Goal: Transaction & Acquisition: Purchase product/service

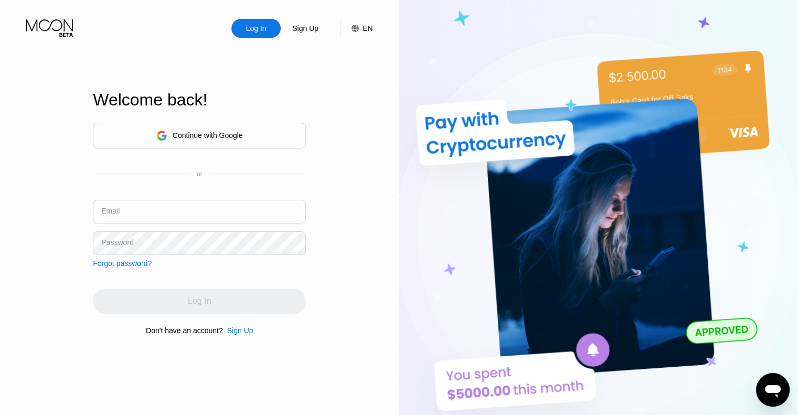
click at [205, 123] on div "Continue with Google" at bounding box center [199, 136] width 213 height 26
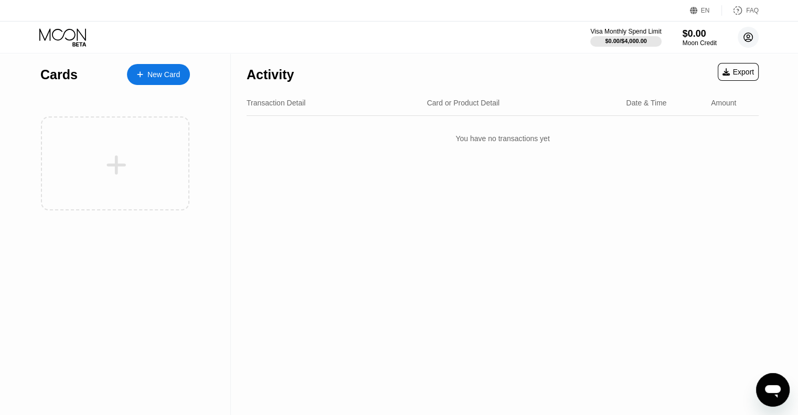
click at [745, 33] on circle at bounding box center [748, 37] width 21 height 21
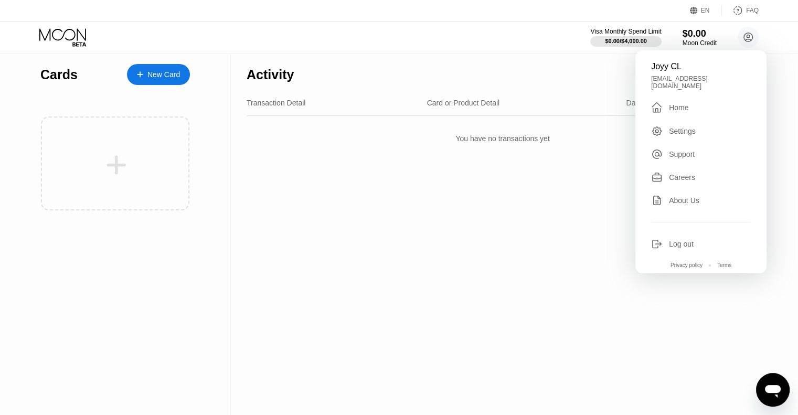
click at [693, 240] on div "Log out" at bounding box center [681, 244] width 25 height 8
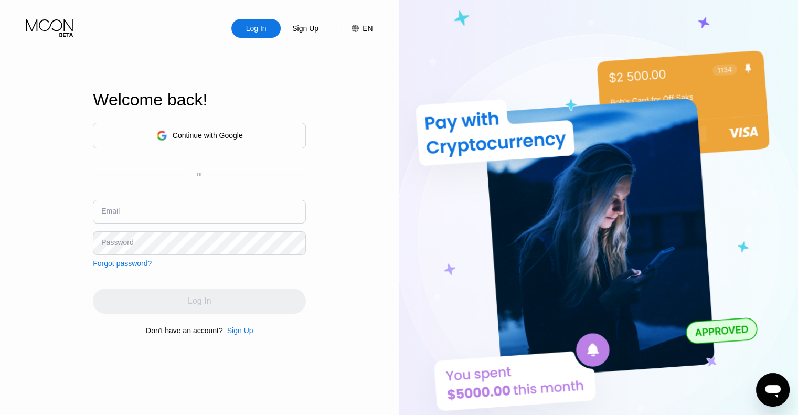
click at [223, 133] on div "Continue with Google" at bounding box center [208, 135] width 70 height 8
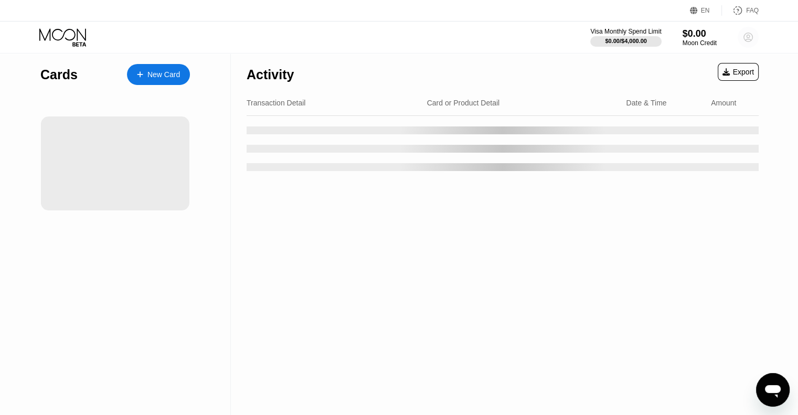
click at [749, 39] on icon at bounding box center [749, 38] width 6 height 6
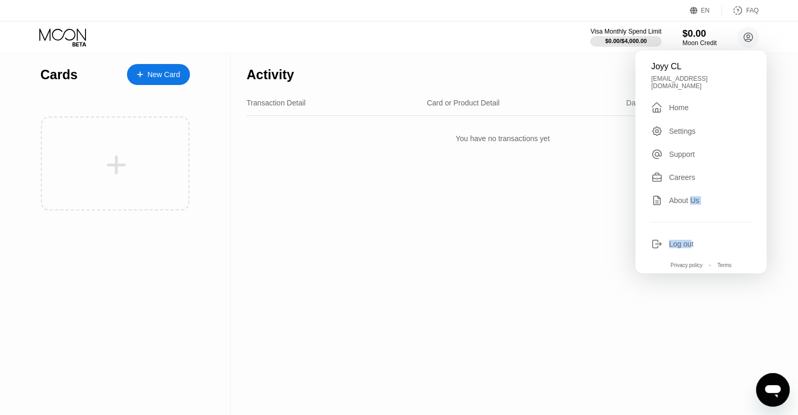
drag, startPoint x: 692, startPoint y: 193, endPoint x: 689, endPoint y: 232, distance: 39.5
click at [689, 231] on div "Joyy CL joyycl95@gmail.com  Home Settings Support Careers About Us Log out Pri…" at bounding box center [701, 161] width 131 height 223
click at [689, 232] on div "Joyy CL joyycl95@gmail.com  Home Settings Support Careers About Us Log out Pri…" at bounding box center [701, 161] width 131 height 223
click at [687, 240] on div "Log out" at bounding box center [681, 244] width 25 height 8
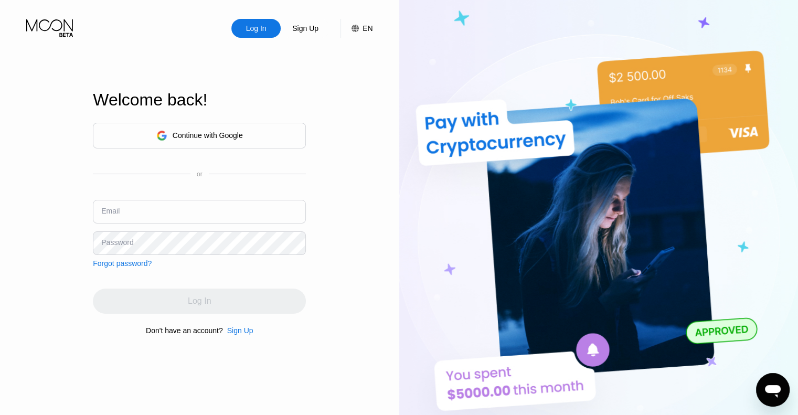
click at [168, 214] on input "text" at bounding box center [199, 212] width 213 height 24
click at [229, 140] on div "Continue with Google" at bounding box center [199, 136] width 87 height 16
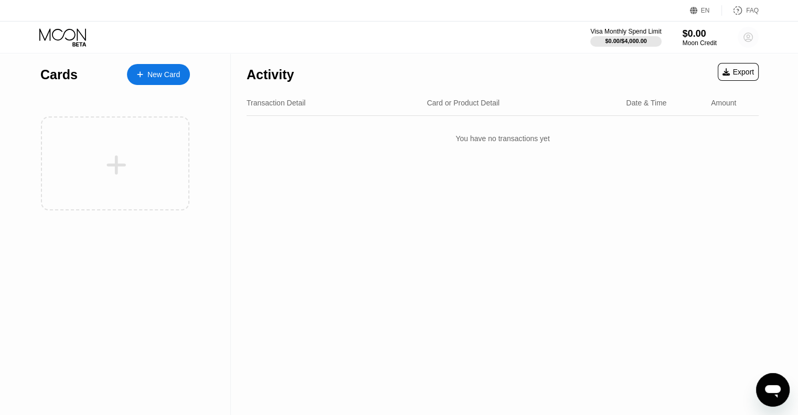
click at [742, 39] on circle at bounding box center [748, 37] width 21 height 21
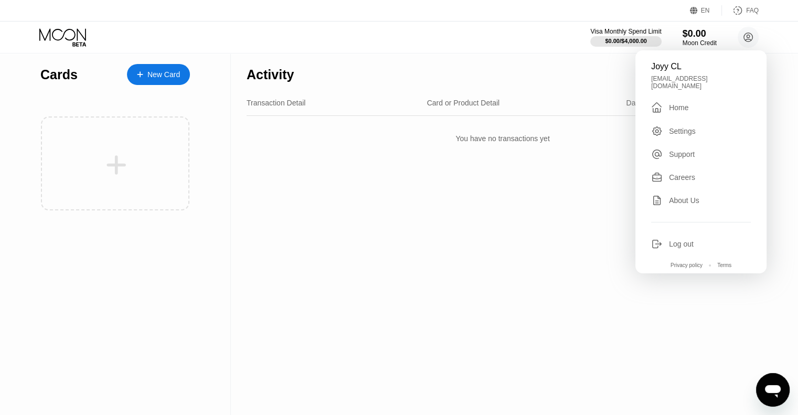
click at [689, 127] on div "Settings" at bounding box center [682, 131] width 27 height 8
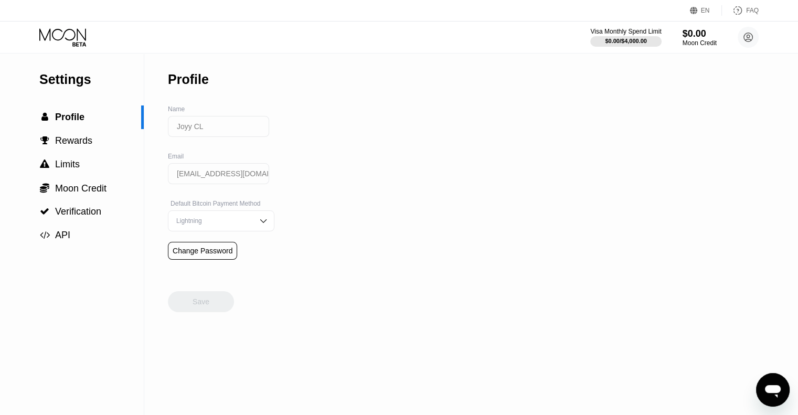
click at [212, 181] on input "joyycl95@gmail.com" at bounding box center [218, 173] width 101 height 21
drag, startPoint x: 206, startPoint y: 182, endPoint x: 245, endPoint y: 179, distance: 39.0
click at [245, 179] on input "joyycl95@gmail.com" at bounding box center [218, 173] width 101 height 21
click at [101, 120] on div " Profile" at bounding box center [70, 117] width 141 height 11
click at [89, 144] on span "Rewards" at bounding box center [73, 140] width 37 height 10
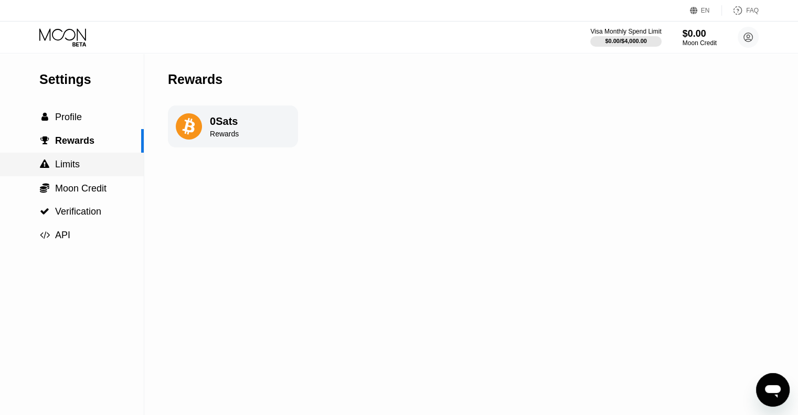
click at [81, 166] on div " Limits" at bounding box center [72, 164] width 144 height 11
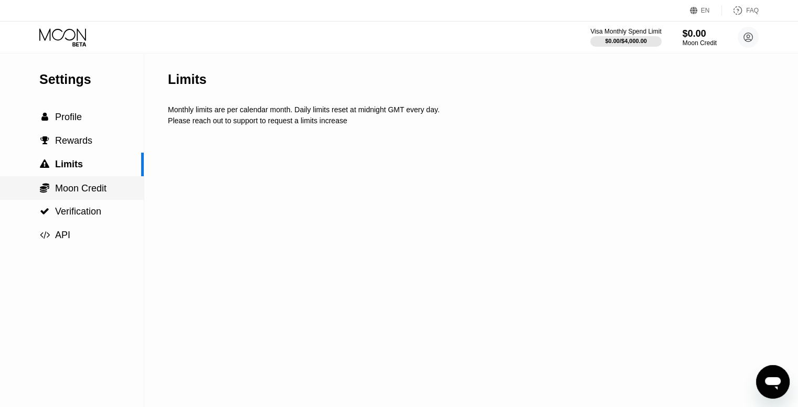
click at [80, 192] on span "Moon Credit" at bounding box center [80, 188] width 51 height 10
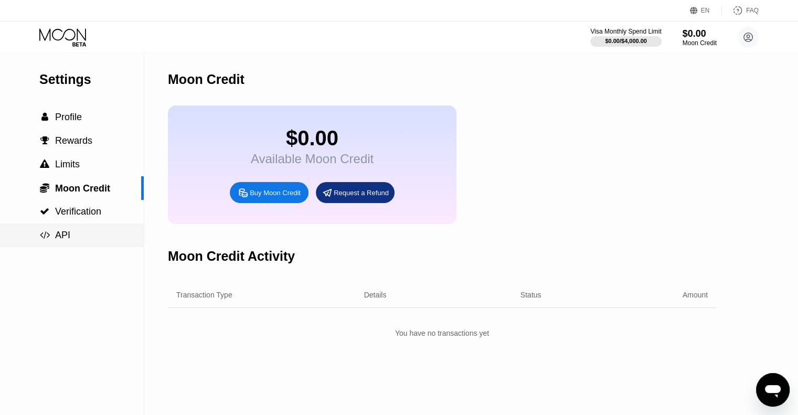
click at [52, 212] on div " Verification" at bounding box center [70, 211] width 62 height 11
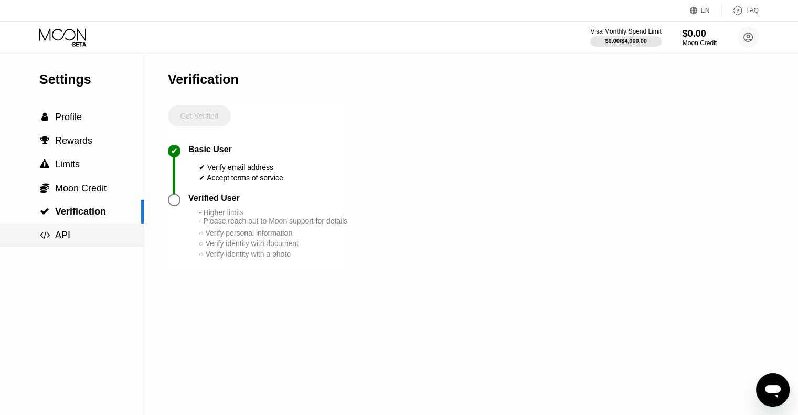
click at [52, 237] on div " API" at bounding box center [54, 235] width 31 height 11
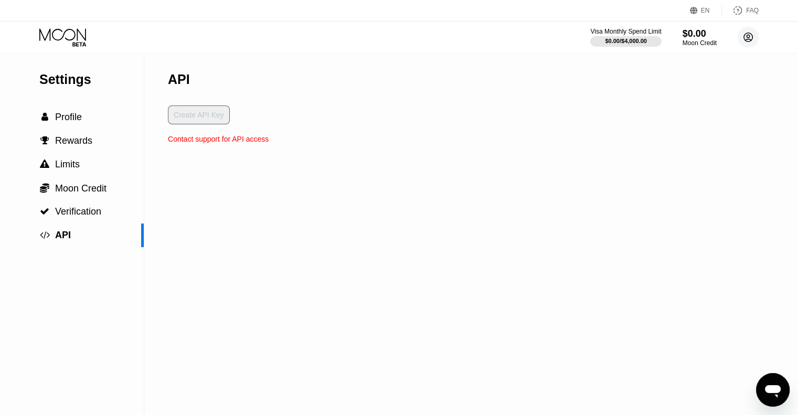
click at [751, 34] on icon at bounding box center [748, 37] width 9 height 9
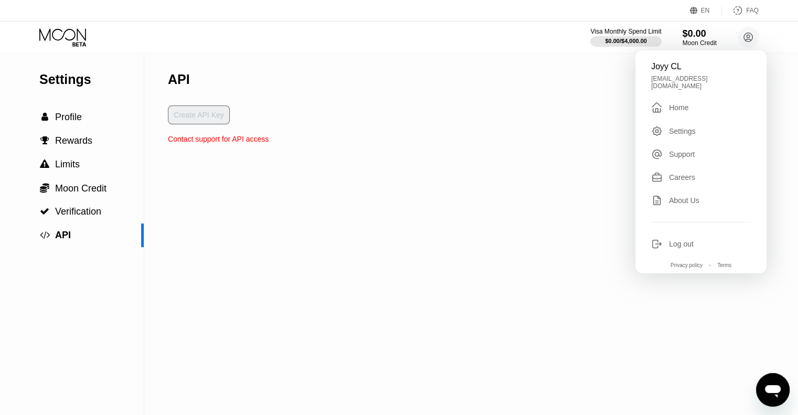
click at [689, 238] on div "Log out" at bounding box center [701, 244] width 100 height 12
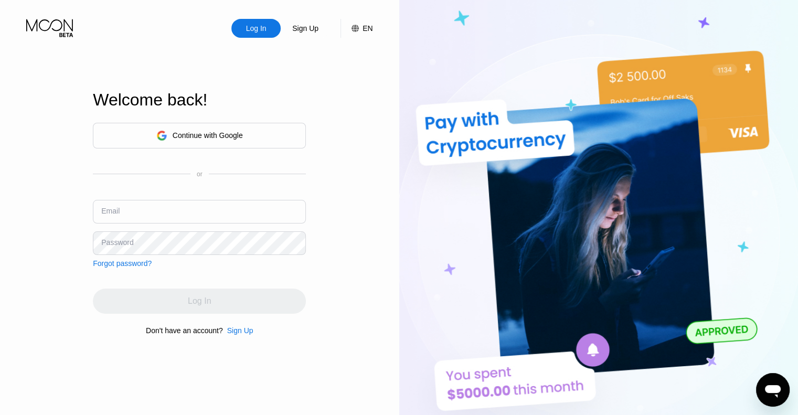
click at [155, 208] on input "text" at bounding box center [199, 212] width 213 height 24
click at [136, 270] on div "Continue with Google or Email Password Forgot password? Log In Don't have an ac…" at bounding box center [199, 228] width 213 height 213
click at [130, 267] on div "Forgot password?" at bounding box center [122, 263] width 59 height 8
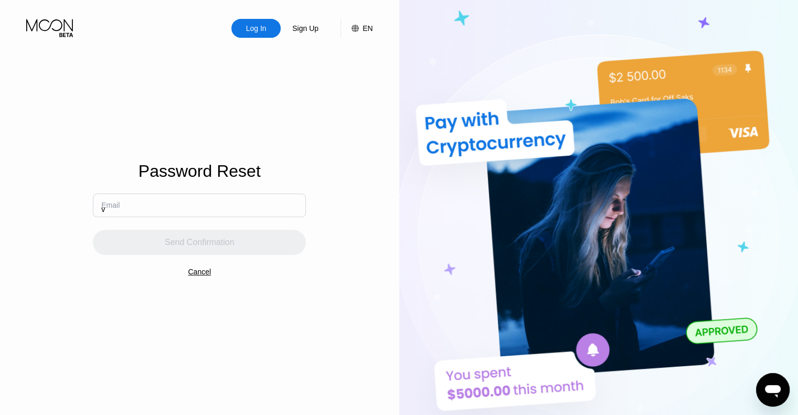
click at [185, 201] on input "v" at bounding box center [199, 206] width 213 height 24
paste input "[EMAIL_ADDRESS][DOMAIN_NAME]"
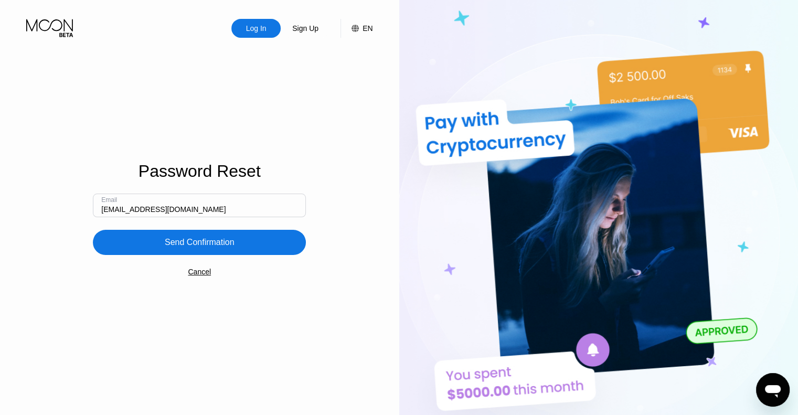
type input "[EMAIL_ADDRESS][DOMAIN_NAME]"
click at [190, 240] on div "Send Confirmation" at bounding box center [200, 242] width 70 height 10
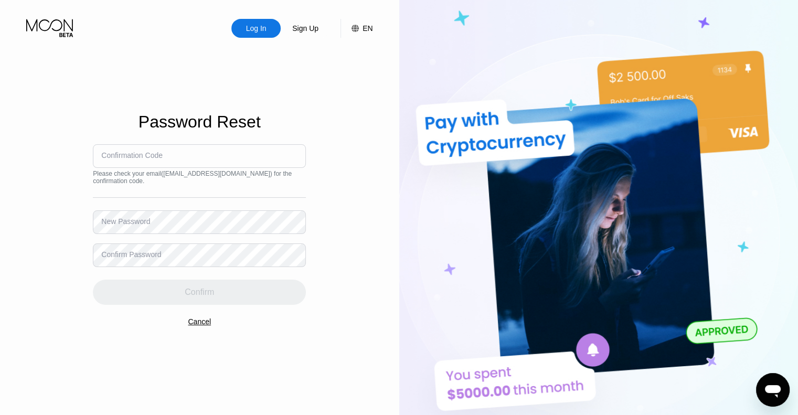
click at [159, 156] on div "Confirmation Code" at bounding box center [131, 155] width 61 height 8
click at [167, 158] on input at bounding box center [199, 156] width 213 height 24
paste input "829227"
type input "829227"
click at [137, 225] on div "New Password" at bounding box center [125, 221] width 49 height 8
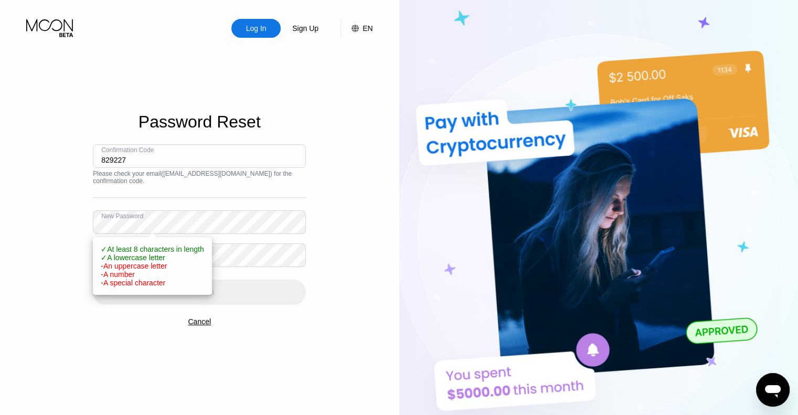
click at [0, 231] on div "Log In Sign Up EN Language Select an item Save Password Reset Confirmation Code…" at bounding box center [199, 228] width 399 height 457
click at [0, 235] on div "Log In Sign Up EN Language Select an item Save Password Reset Confirmation Code…" at bounding box center [199, 228] width 399 height 457
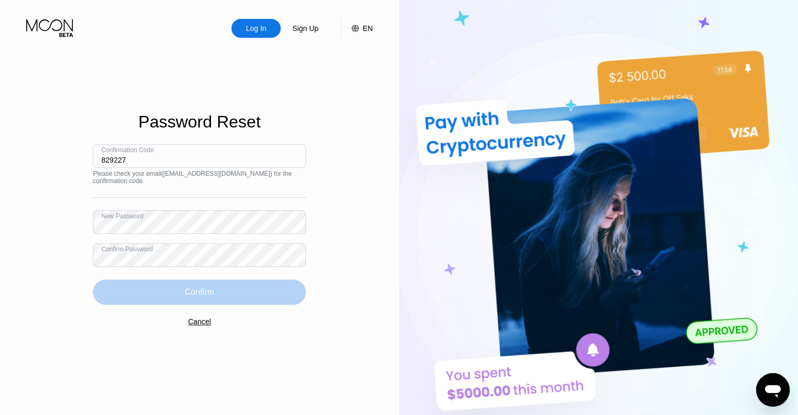
click at [225, 288] on div "Confirm" at bounding box center [199, 292] width 213 height 25
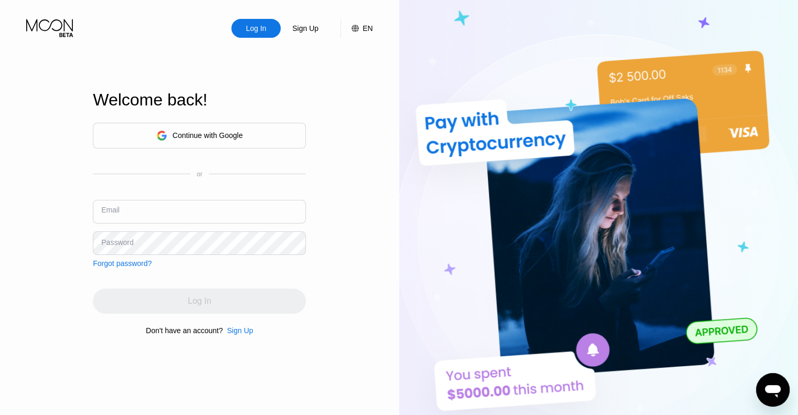
click at [155, 215] on input "text" at bounding box center [199, 212] width 213 height 24
paste input "829227"
type input "[EMAIL_ADDRESS][DOMAIN_NAME]"
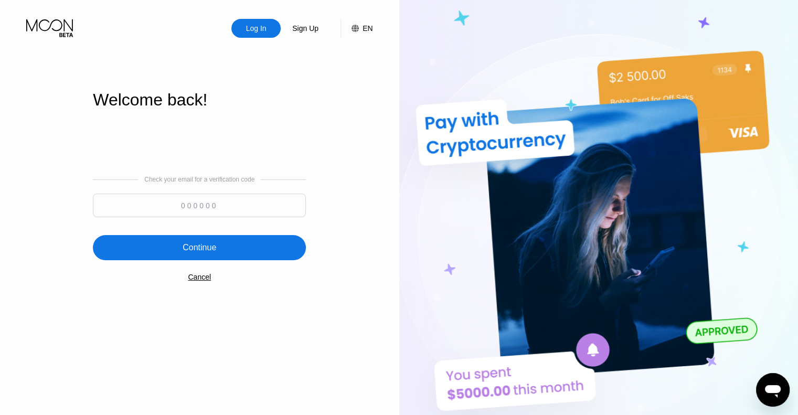
click at [219, 197] on input at bounding box center [199, 206] width 213 height 24
paste input "508450"
type input "508450"
click at [214, 245] on div "Continue" at bounding box center [200, 247] width 34 height 10
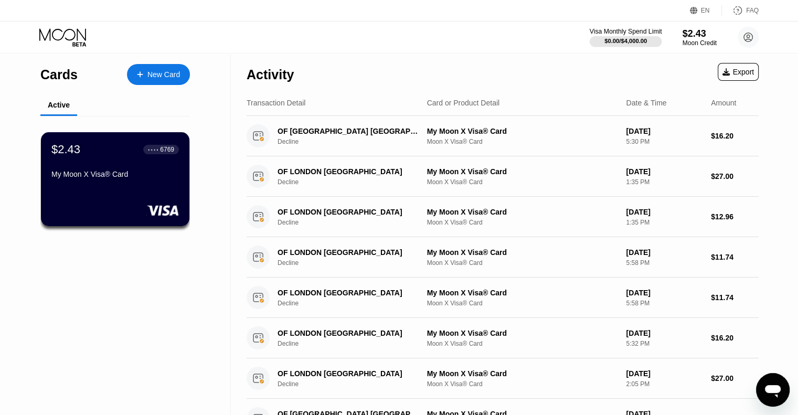
click at [638, 39] on div "$0.00 / $4,000.00" at bounding box center [626, 41] width 43 height 6
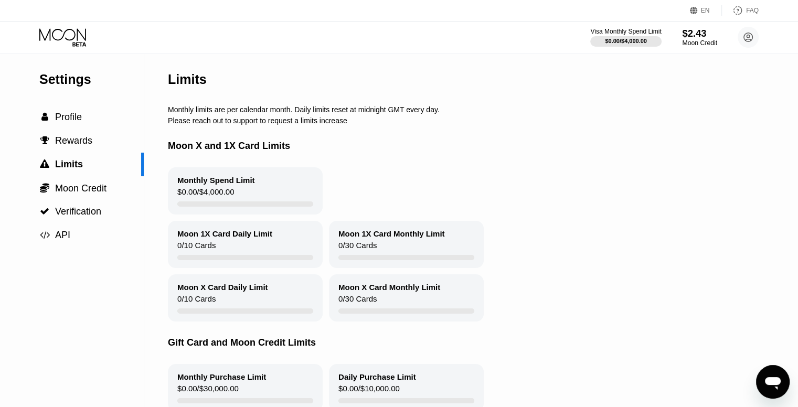
click at [691, 36] on div "$2.43" at bounding box center [699, 33] width 35 height 11
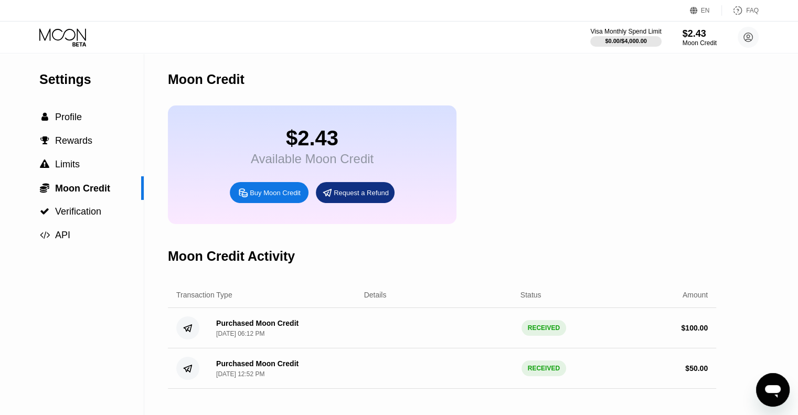
click at [283, 197] on div "Buy Moon Credit" at bounding box center [275, 192] width 51 height 9
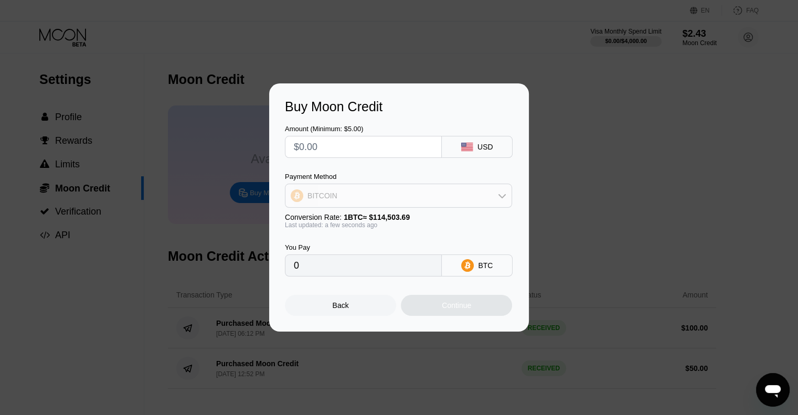
click at [347, 193] on div "BITCOIN" at bounding box center [399, 195] width 226 height 21
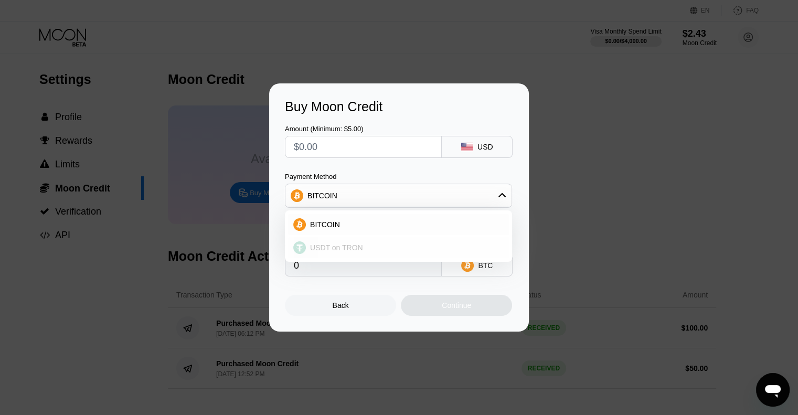
click at [343, 245] on span "USDT on TRON" at bounding box center [336, 248] width 53 height 8
type input "0.00"
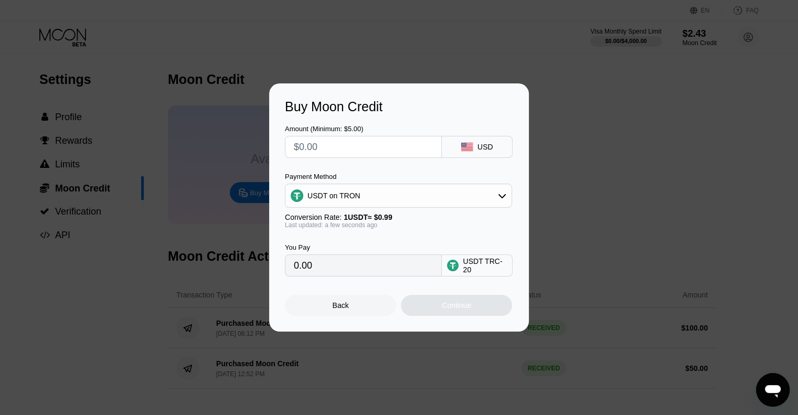
drag, startPoint x: 336, startPoint y: 147, endPoint x: 265, endPoint y: 145, distance: 70.9
click at [265, 145] on div "Buy Moon Credit Amount (Minimum: $5.00) USD Payment Method USDT on TRON Convers…" at bounding box center [399, 207] width 798 height 248
type input "$1"
type input "1.01"
type input "$10"
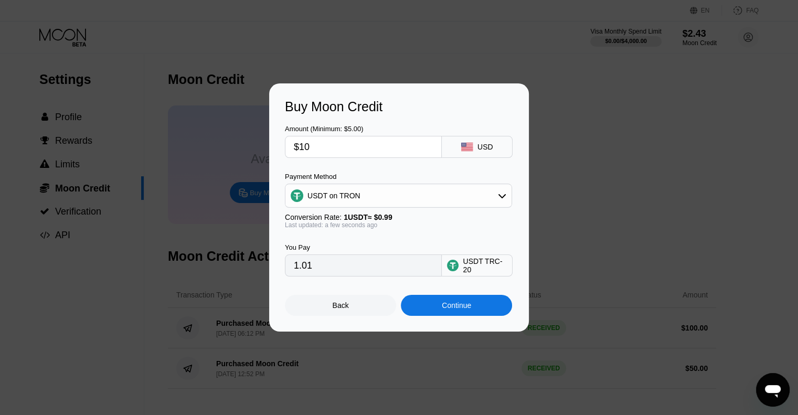
type input "10.10"
type input "$100"
type input "101.01"
type input "$100"
click at [493, 311] on div "Continue" at bounding box center [456, 305] width 111 height 21
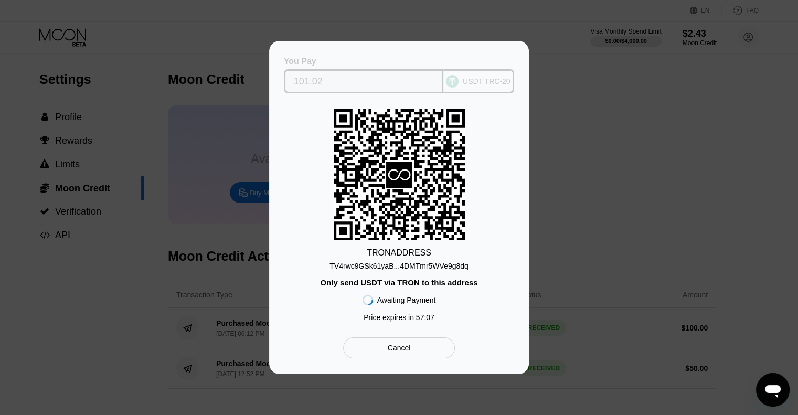
drag, startPoint x: 332, startPoint y: 70, endPoint x: 306, endPoint y: 78, distance: 26.7
click at [273, 71] on div "You Pay 101.02 USDT TRC-20 TRON ADDRESS TV4rwc9GSk61yaB...4DMTmr5WVe9g8dq Only …" at bounding box center [399, 207] width 260 height 333
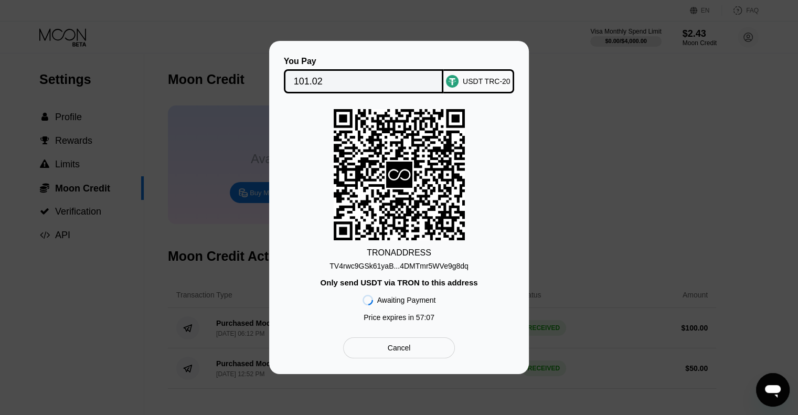
click at [789, 203] on div "You Pay 101.02 USDT TRC-20 TRON ADDRESS TV4rwc9GSk61yaB...4DMTmr5WVe9g8dq Only …" at bounding box center [399, 207] width 798 height 333
click at [687, 270] on div "You Pay 101.02 USDT TRC-20 TRON ADDRESS TV4rwc9GSk61yaB...4DMTmr5WVe9g8dq Only …" at bounding box center [399, 207] width 798 height 333
click at [439, 352] on div "Cancel" at bounding box center [399, 347] width 112 height 21
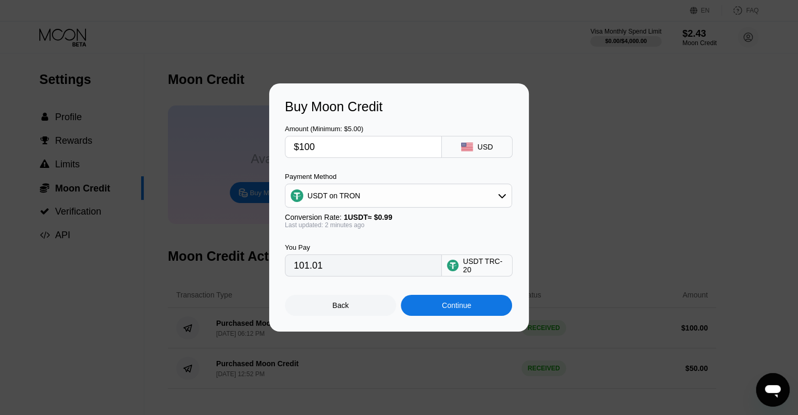
drag, startPoint x: 263, startPoint y: 138, endPoint x: 257, endPoint y: 130, distance: 10.5
click at [259, 135] on div "Buy Moon Credit Amount (Minimum: $5.00) $100 USD Payment Method USDT on TRON Co…" at bounding box center [399, 207] width 798 height 248
type input "$8"
type input "8.08"
type input "$80"
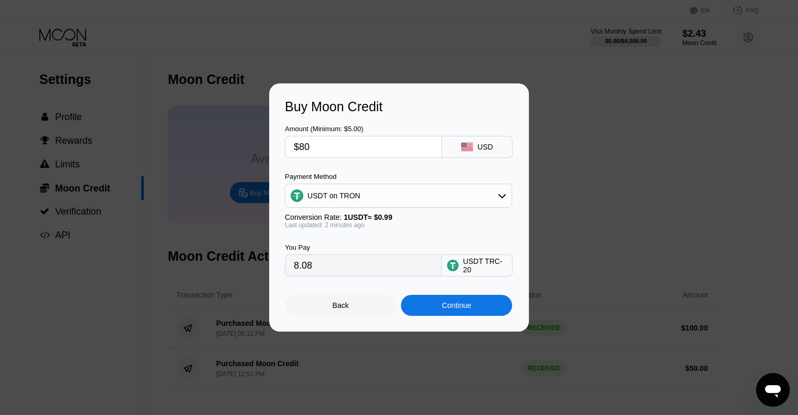
type input "80.81"
type input "$80"
click at [430, 299] on div "Continue" at bounding box center [456, 305] width 111 height 21
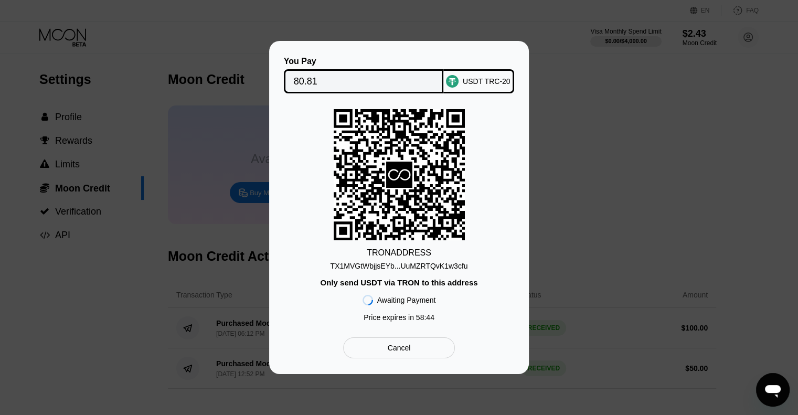
click at [411, 270] on div "TX1MVGtWbjjsEYb...UuMZRTQvK1w3cfu" at bounding box center [400, 266] width 138 height 8
click at [428, 263] on div "TX1MVGtWbjjsEYb...UuMZRTQvK1w3cfu" at bounding box center [400, 266] width 138 height 8
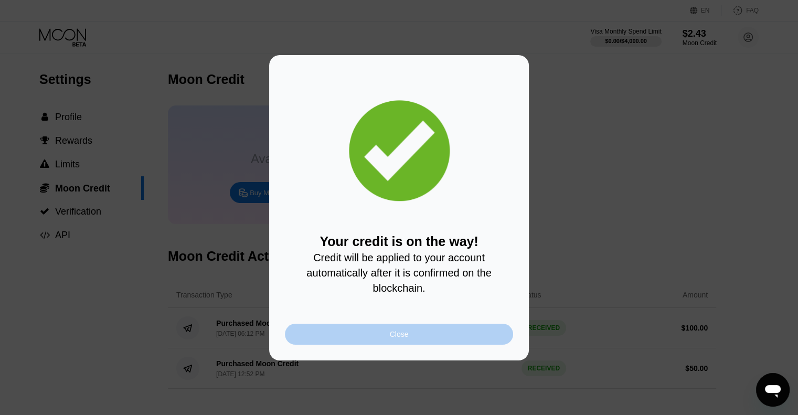
click at [428, 331] on div "Close" at bounding box center [399, 334] width 228 height 21
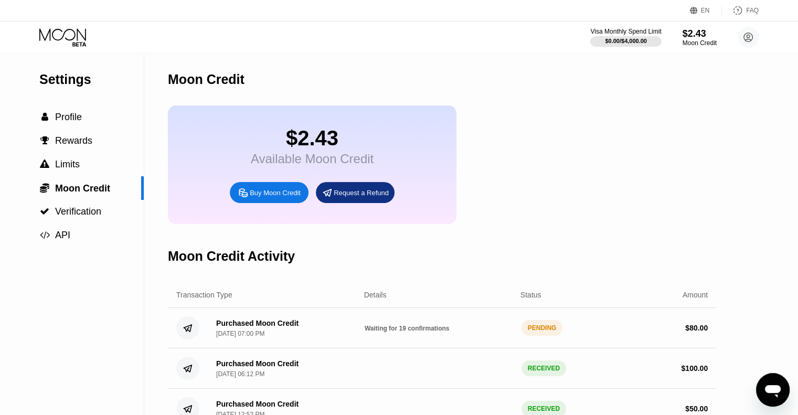
click at [321, 142] on div "$2.43" at bounding box center [312, 138] width 123 height 24
click at [67, 133] on div " Rewards" at bounding box center [72, 141] width 144 height 24
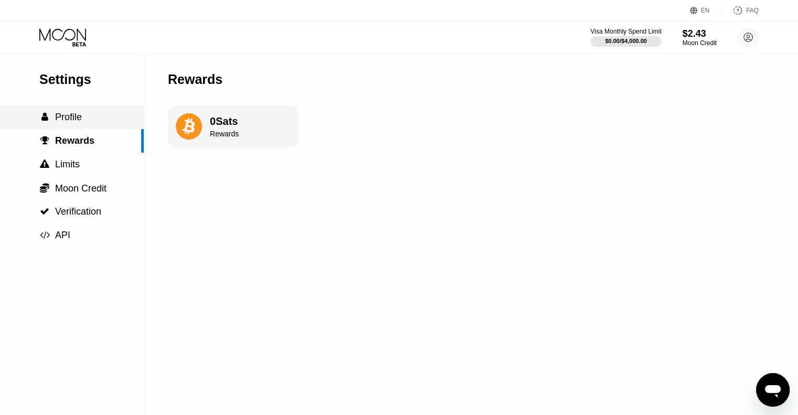
click at [77, 122] on span "Profile" at bounding box center [68, 117] width 27 height 10
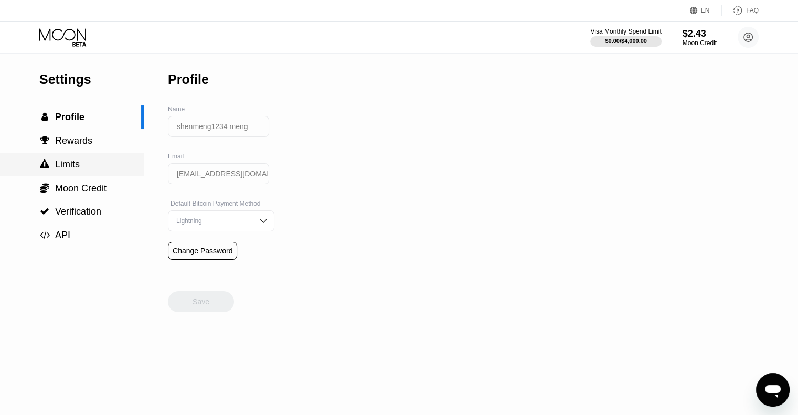
click at [88, 176] on div " Limits" at bounding box center [72, 165] width 144 height 24
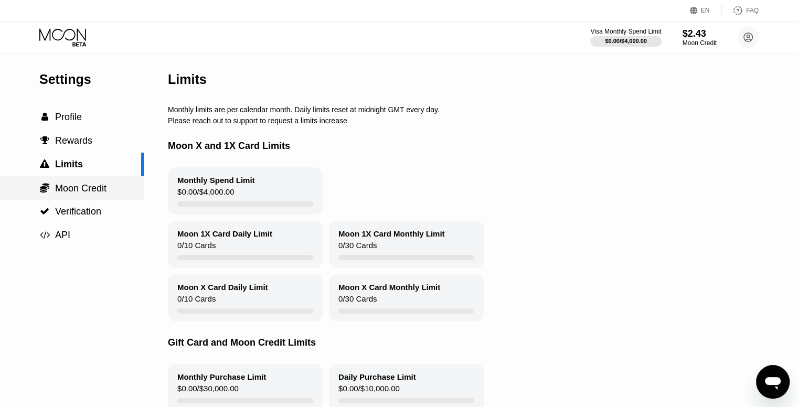
click at [84, 191] on span "Moon Credit" at bounding box center [80, 188] width 51 height 10
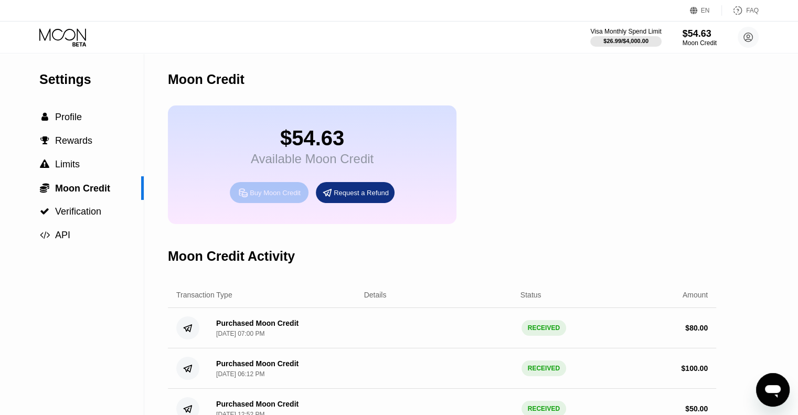
click at [283, 197] on div "Buy Moon Credit" at bounding box center [275, 192] width 51 height 9
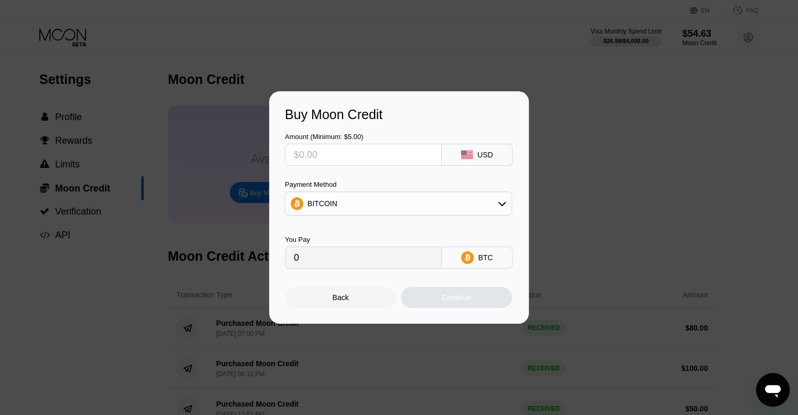
click at [353, 157] on input "text" at bounding box center [363, 154] width 139 height 21
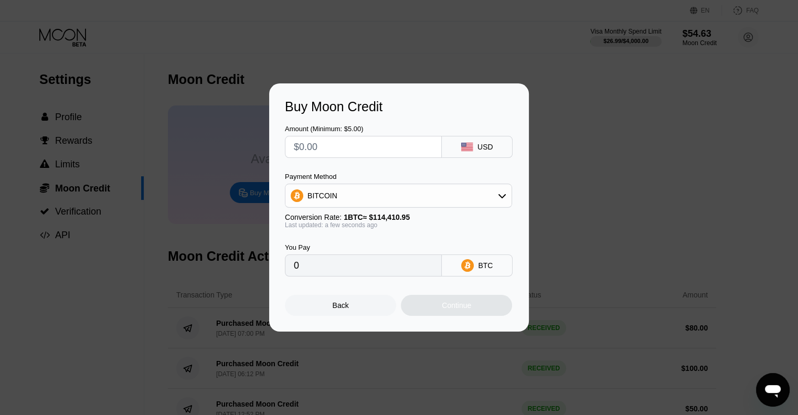
type input "$5"
type input "0.00004371"
type input "$5"
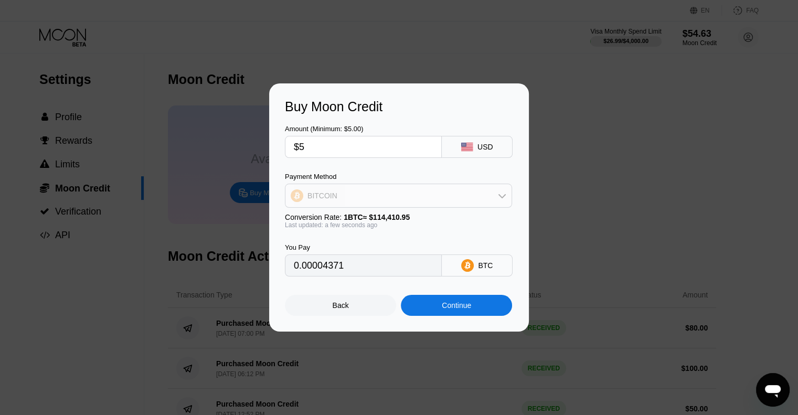
click at [409, 195] on div "BITCOIN" at bounding box center [399, 195] width 226 height 21
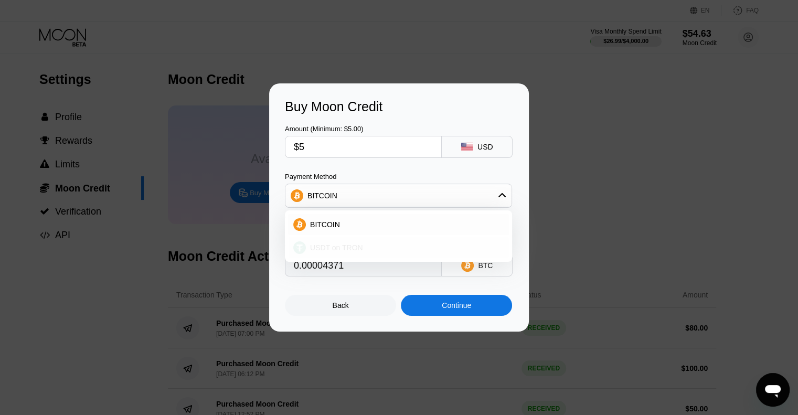
click at [332, 248] on span "USDT on TRON" at bounding box center [336, 248] width 53 height 8
type input "5.05"
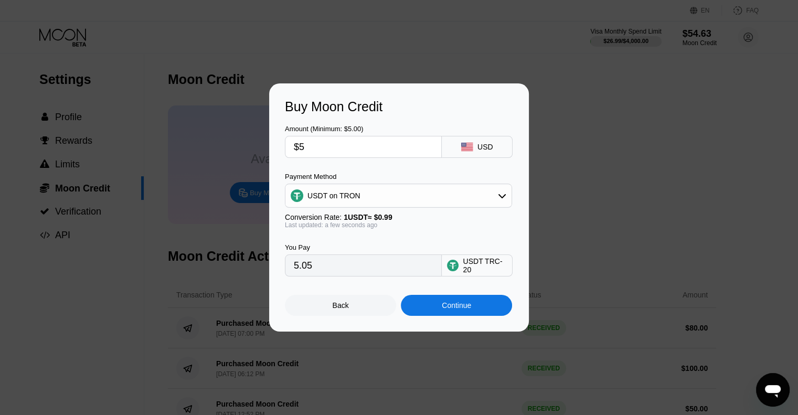
click at [465, 309] on div "Continue" at bounding box center [456, 305] width 29 height 8
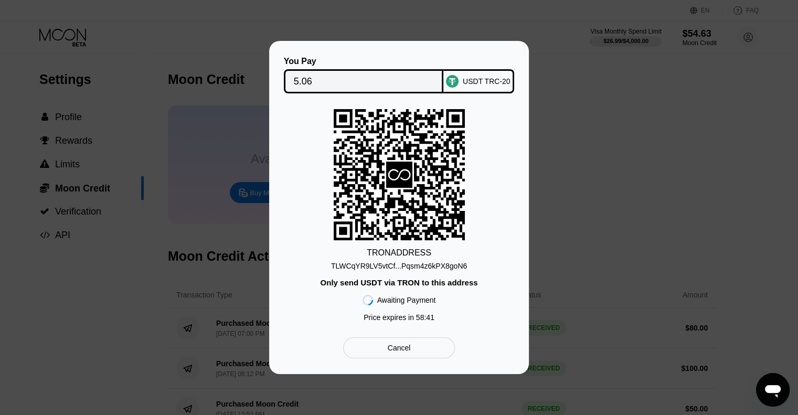
click at [451, 261] on div "TLWCqYR9LV5vtCf...Pqsm4z6kPX8goN6" at bounding box center [399, 264] width 136 height 13
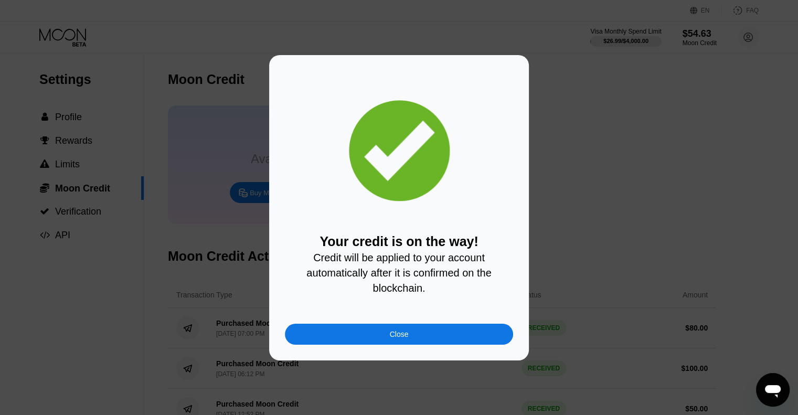
click at [399, 335] on div "Close" at bounding box center [399, 334] width 19 height 8
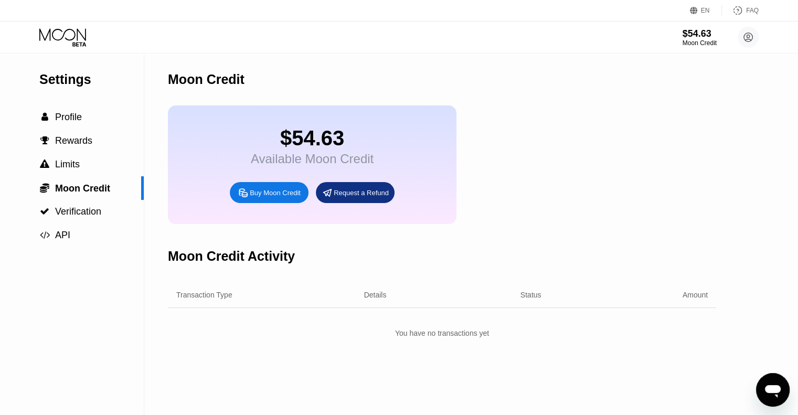
scroll to position [87, 0]
